Goal: Task Accomplishment & Management: Manage account settings

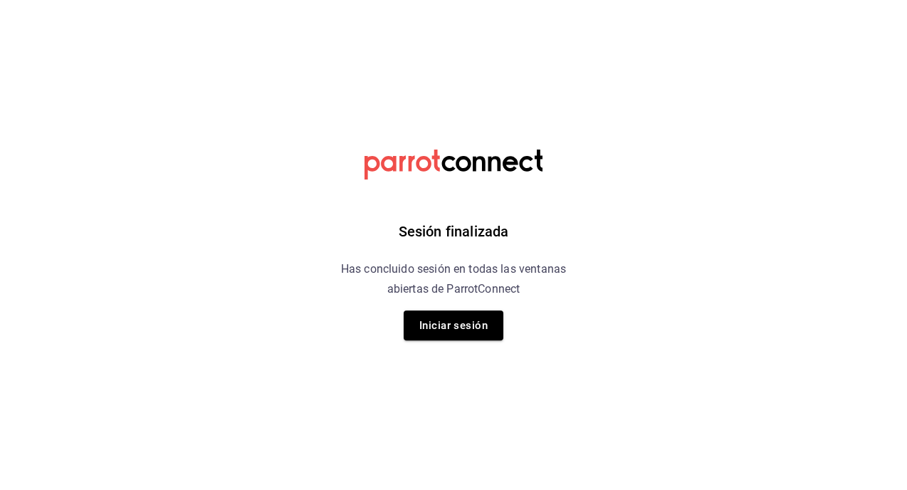
click at [473, 333] on button "Iniciar sesión" at bounding box center [454, 325] width 100 height 30
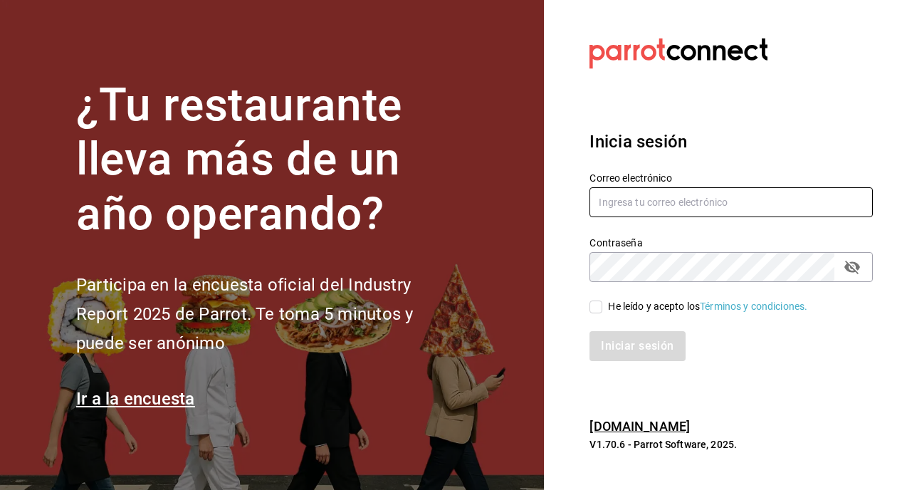
type input "[EMAIL_ADDRESS][DOMAIN_NAME]"
click at [590, 303] on input "He leído y acepto los Términos y condiciones." at bounding box center [596, 307] width 13 height 13
checkbox input "true"
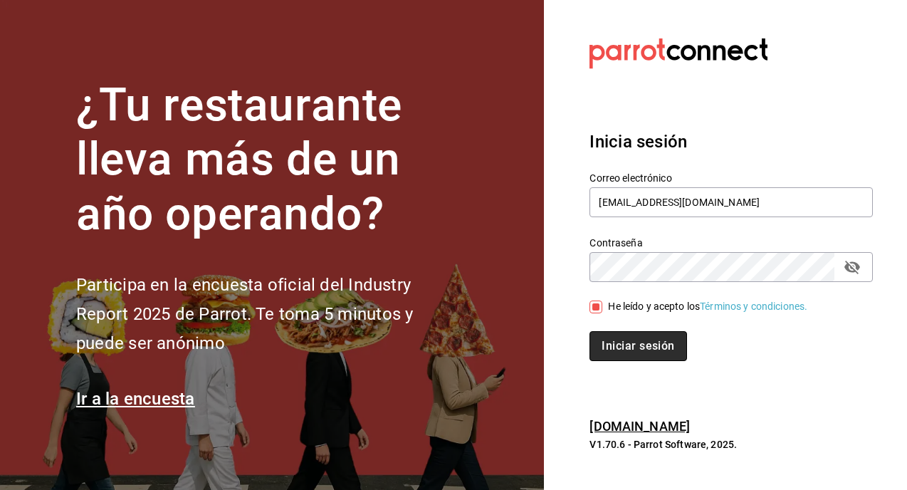
click at [628, 350] on button "Iniciar sesión" at bounding box center [638, 346] width 97 height 30
click at [629, 351] on div "Iniciar sesión" at bounding box center [731, 346] width 283 height 30
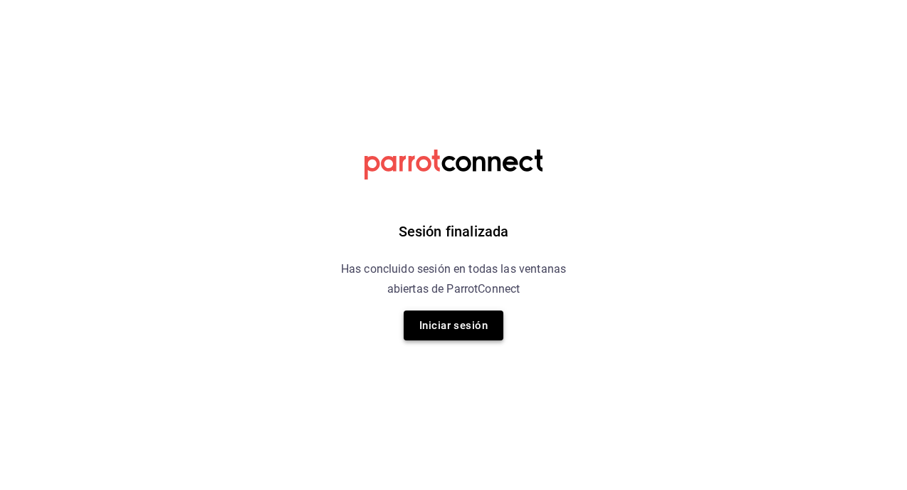
click at [488, 333] on button "Iniciar sesión" at bounding box center [454, 325] width 100 height 30
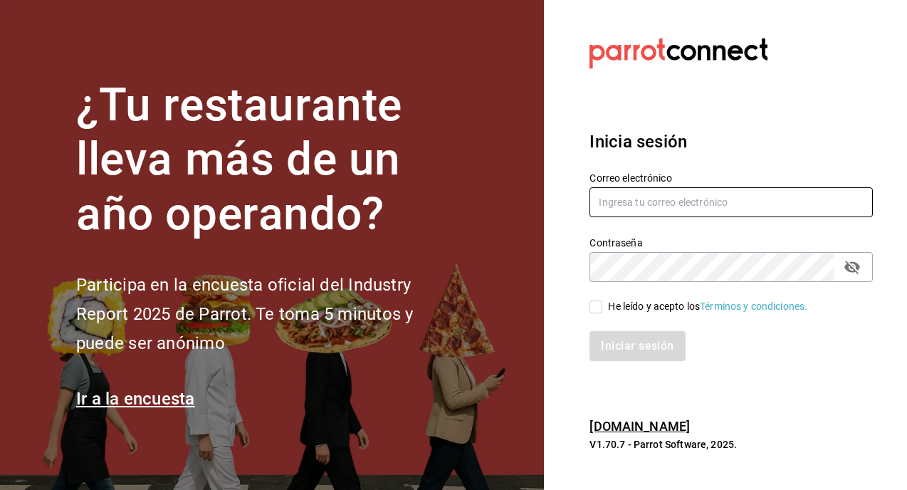
type input "[EMAIL_ADDRESS][DOMAIN_NAME]"
click at [602, 305] on input "He leído y acepto los Términos y condiciones." at bounding box center [596, 307] width 13 height 13
checkbox input "true"
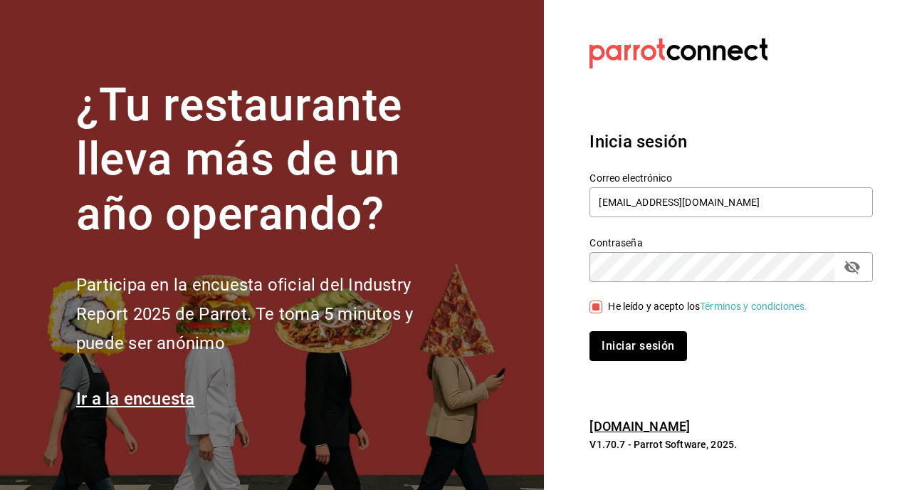
click at [622, 346] on button "Iniciar sesión" at bounding box center [638, 346] width 97 height 30
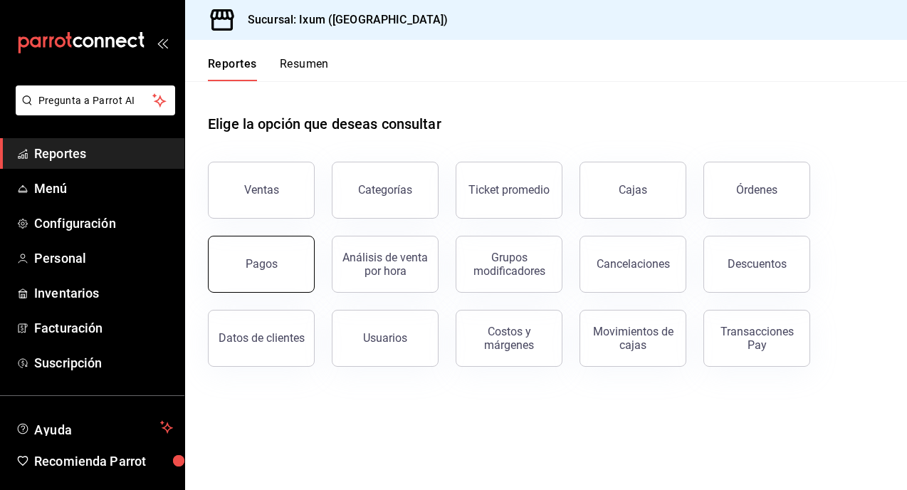
click at [275, 274] on button "Pagos" at bounding box center [261, 264] width 107 height 57
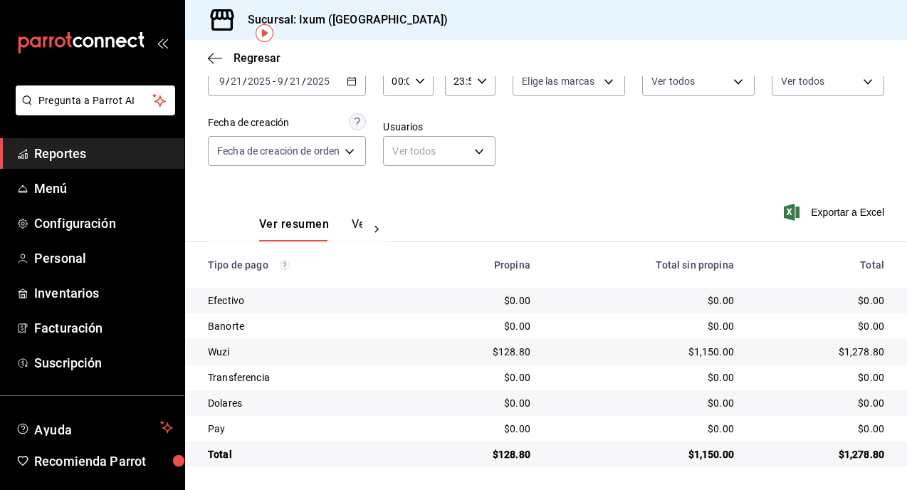
scroll to position [65, 0]
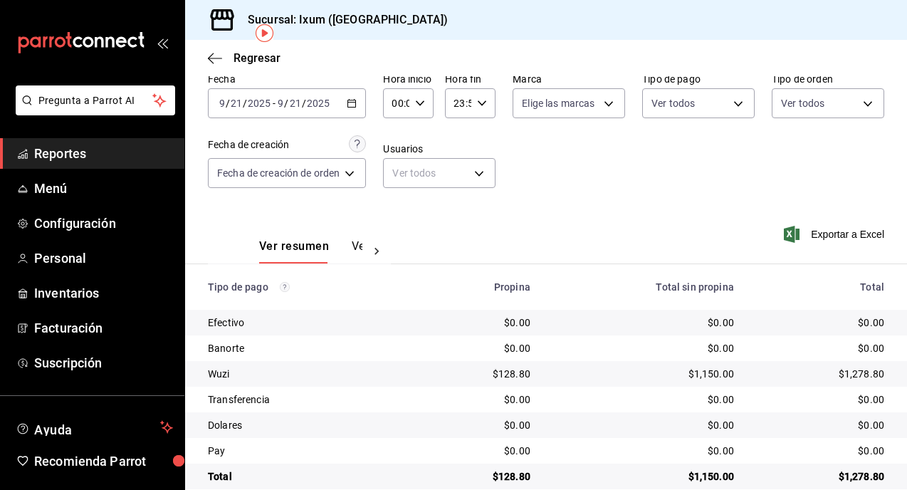
click at [350, 100] on \(Stroke\) "button" at bounding box center [352, 104] width 9 height 8
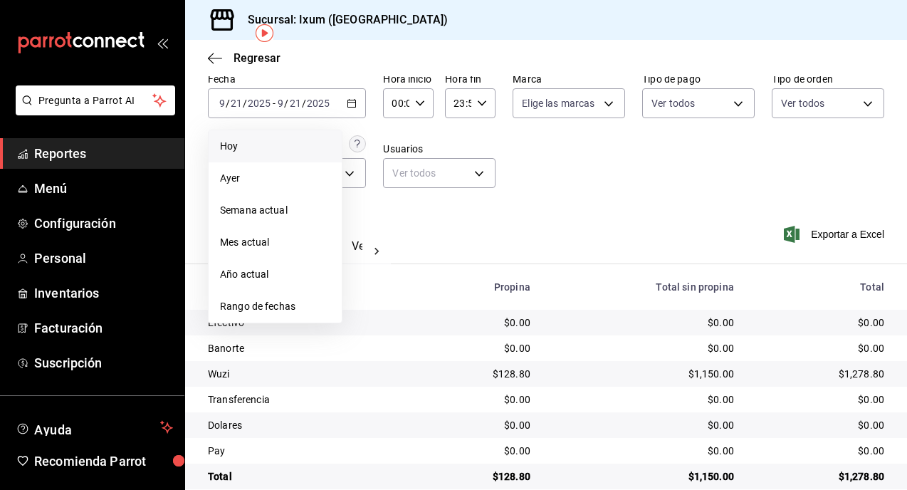
click at [258, 147] on span "Hoy" at bounding box center [275, 146] width 110 height 15
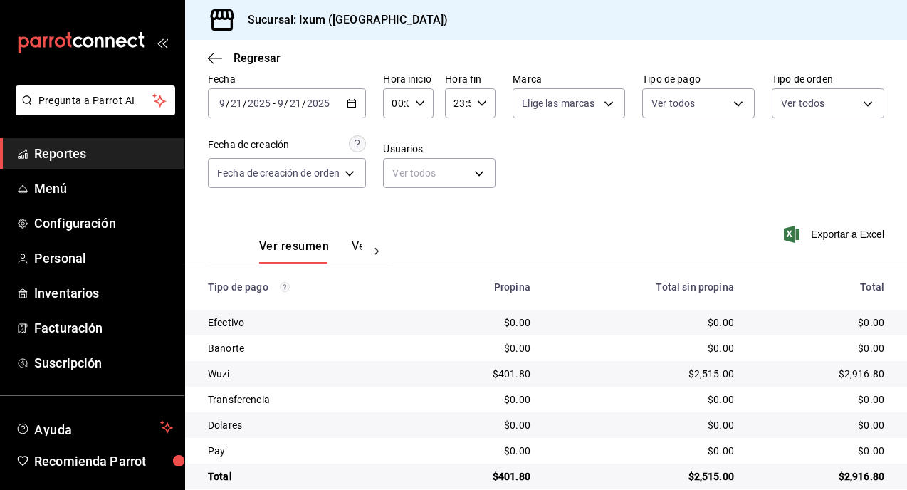
scroll to position [87, 0]
